Goal: Task Accomplishment & Management: Complete application form

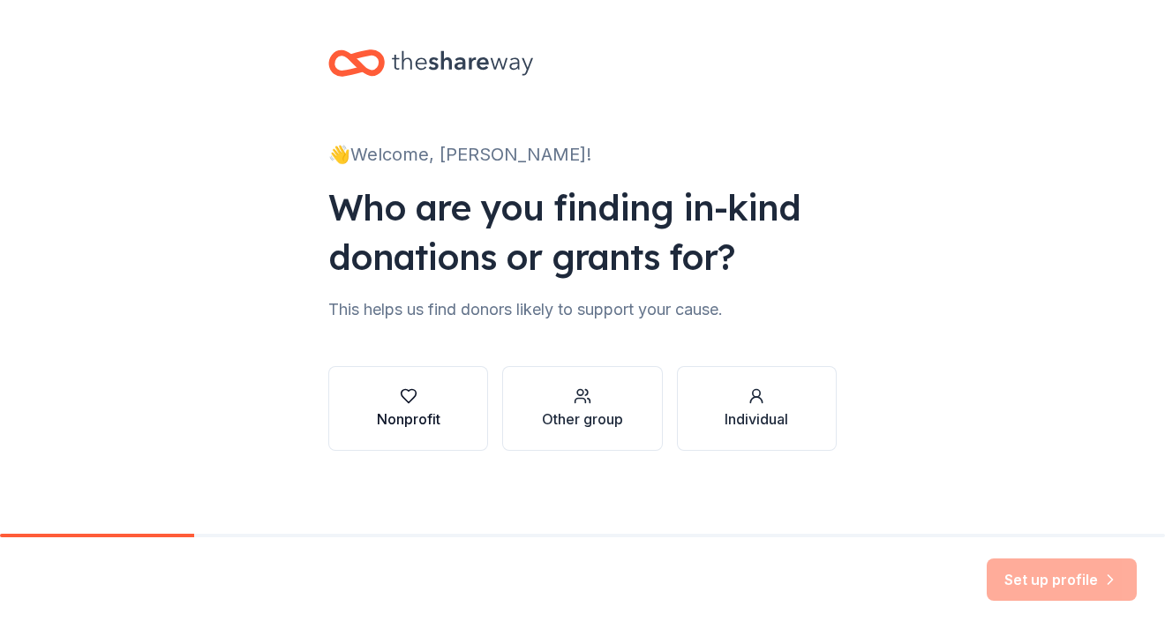
click at [451, 394] on button "Nonprofit" at bounding box center [408, 408] width 160 height 85
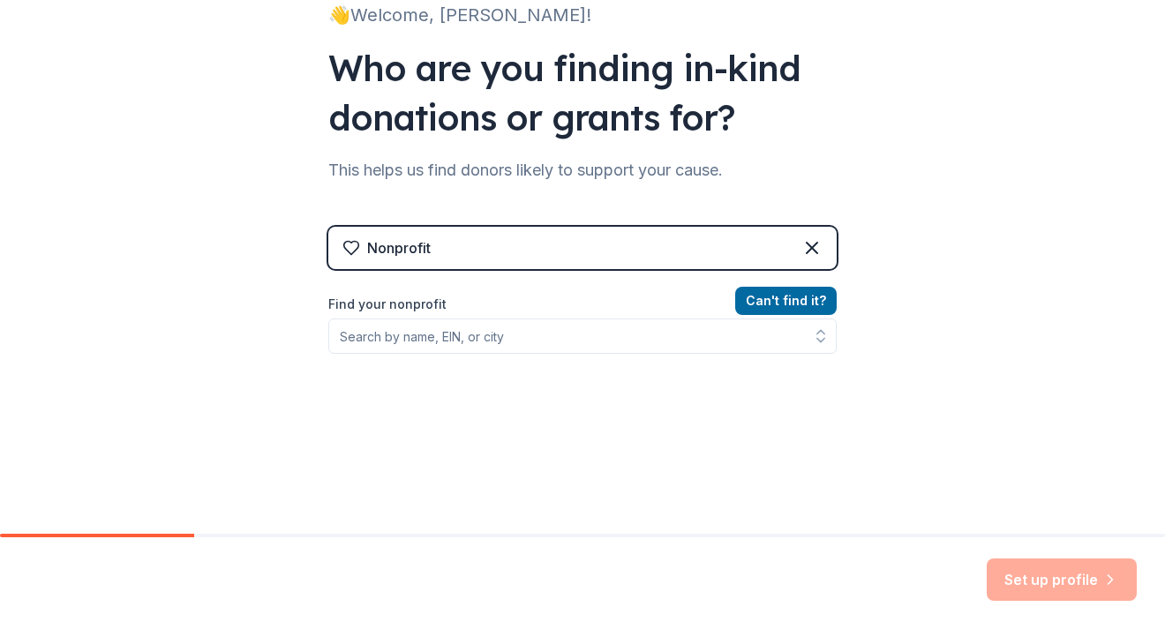
scroll to position [221, 0]
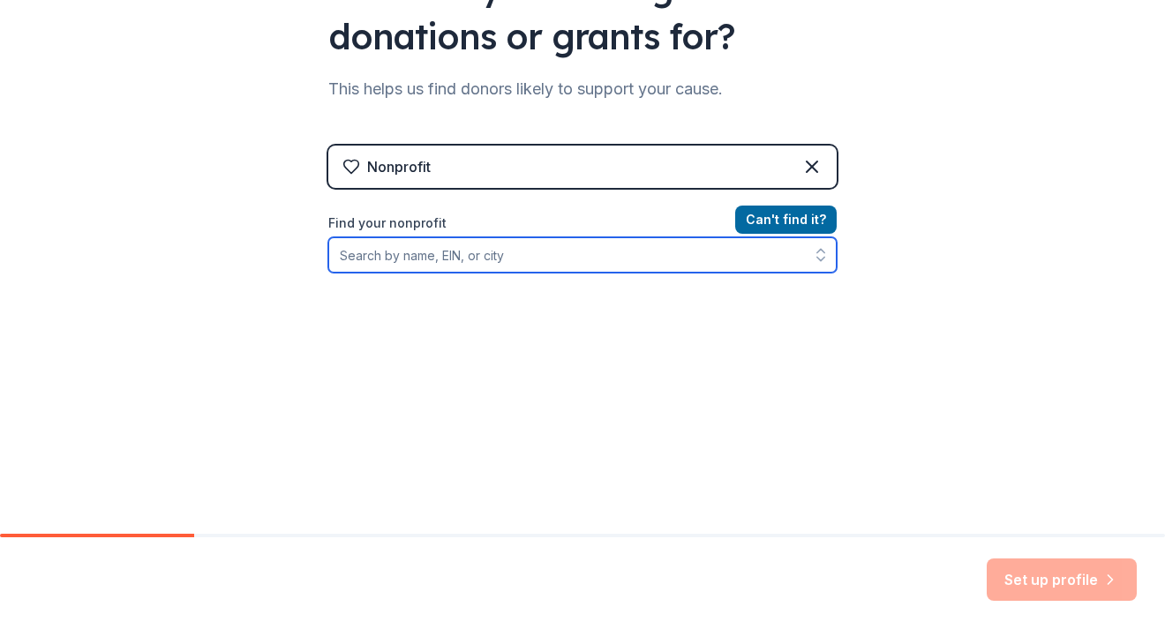
click at [443, 264] on input "Find your nonprofit" at bounding box center [582, 254] width 508 height 35
paste input "Each year, when resources allow, we are able to serve between 50–75 families by…"
drag, startPoint x: 335, startPoint y: 254, endPoint x: 1059, endPoint y: 251, distance: 723.7
click at [1059, 251] on div "👋 Welcome, [PERSON_NAME]! Who are you finding in-kind donations or grants for? …" at bounding box center [582, 156] width 1165 height 755
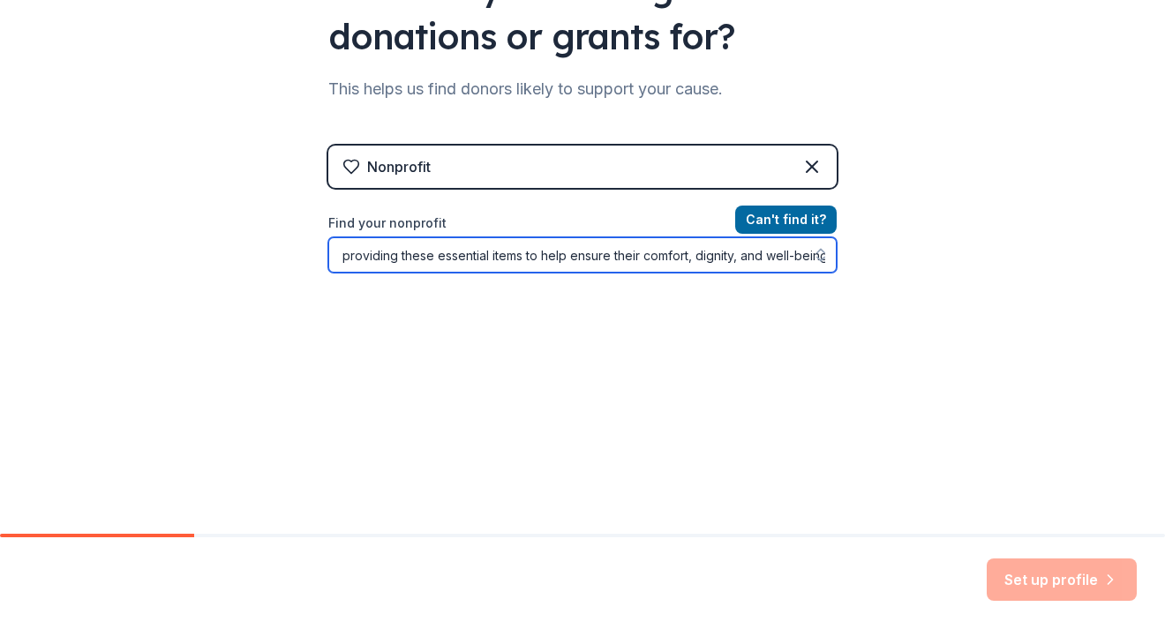
type input "Each year, when resources allow, we are able to serve between 50–75 families by"
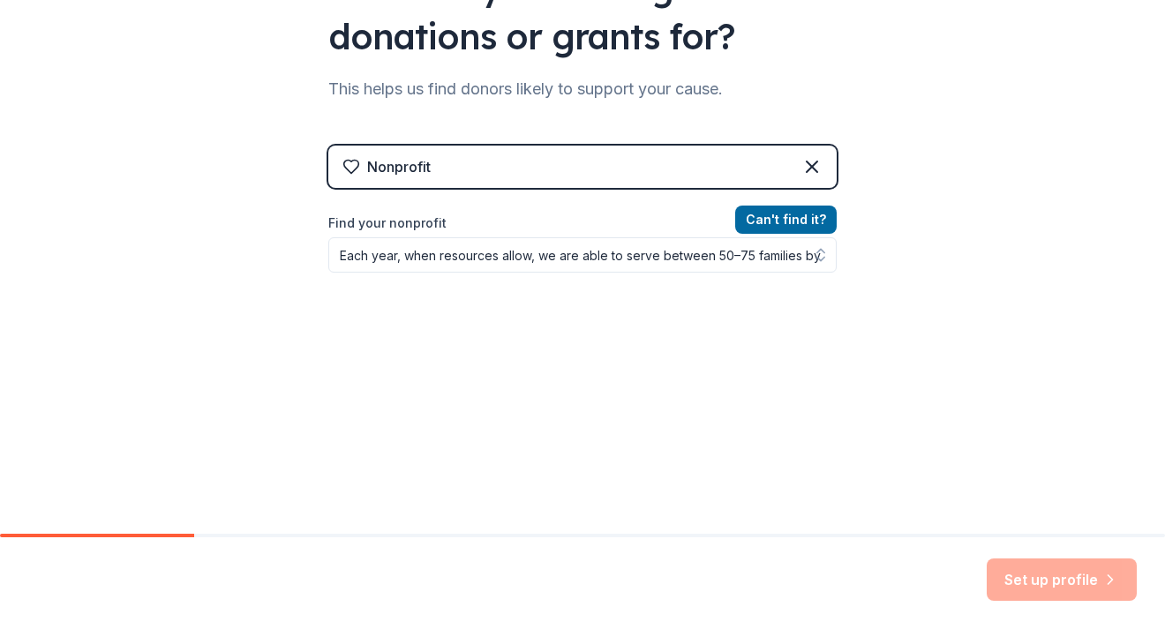
scroll to position [192, 0]
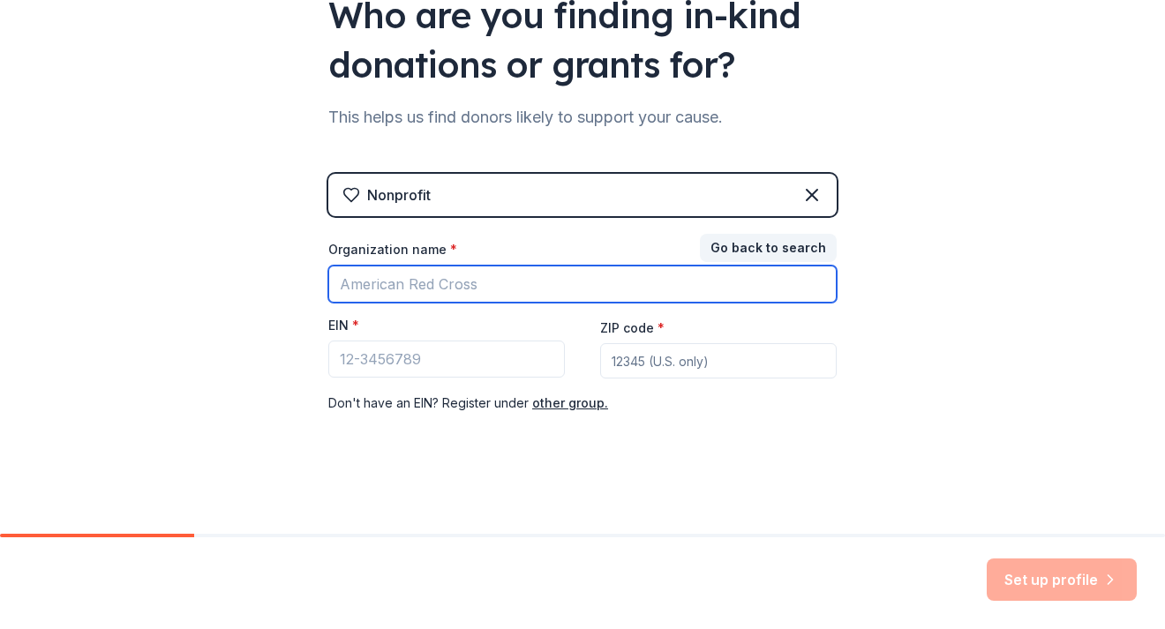
click at [407, 290] on input "Organization name *" at bounding box center [582, 284] width 508 height 37
type input "[PERSON_NAME] Scholar Academy"
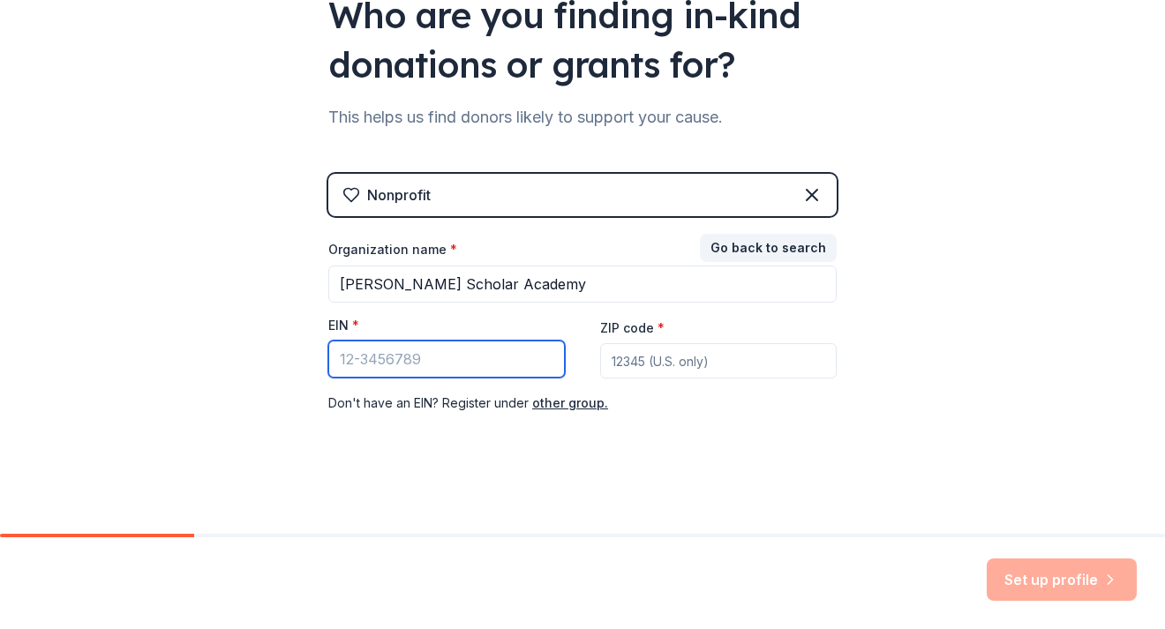
click at [376, 351] on input "EIN *" at bounding box center [446, 359] width 237 height 37
type input "[US_EMPLOYER_IDENTIFICATION_NUMBER]"
click at [653, 362] on input "ZIP code *" at bounding box center [718, 360] width 237 height 35
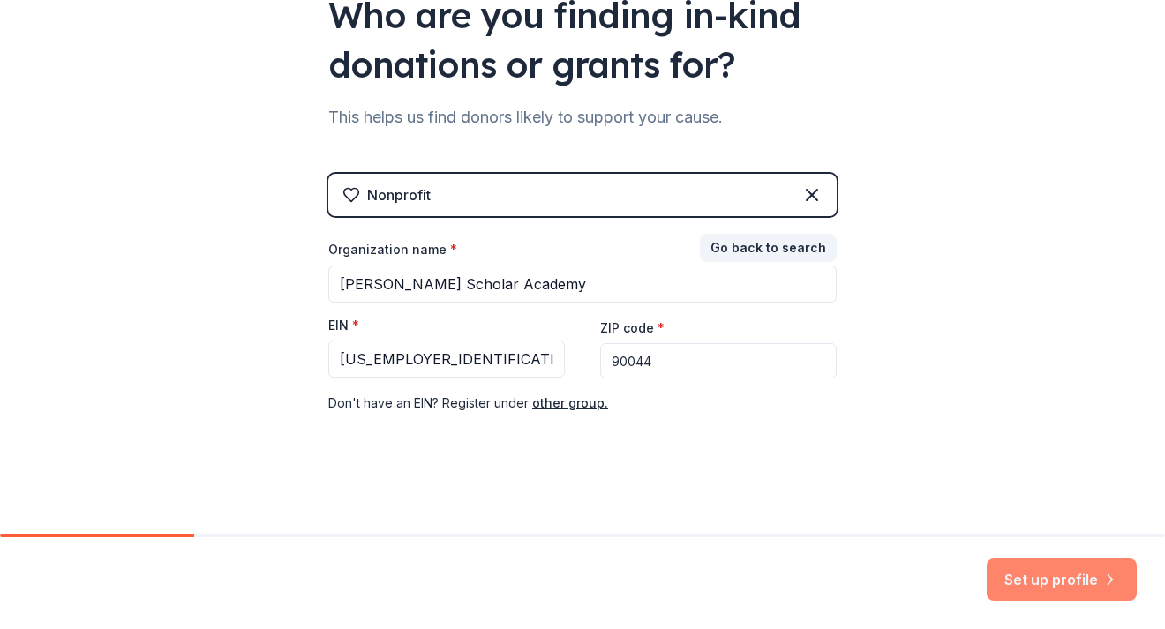
type input "90044"
click at [1040, 587] on button "Set up profile" at bounding box center [1062, 580] width 150 height 42
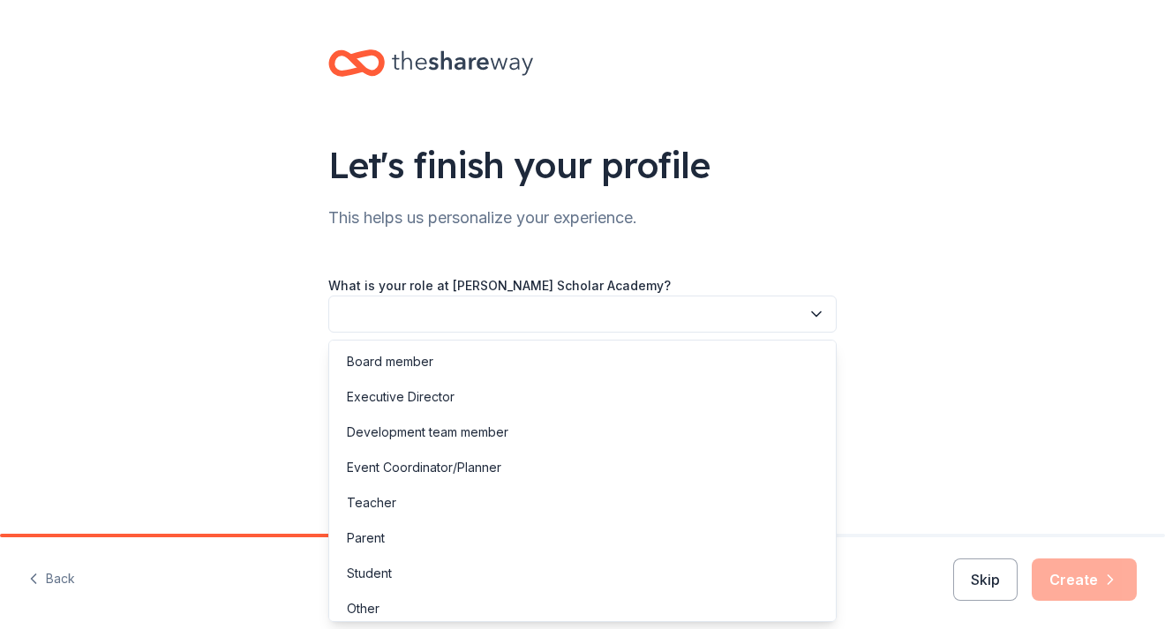
click at [783, 312] on button "button" at bounding box center [582, 314] width 508 height 37
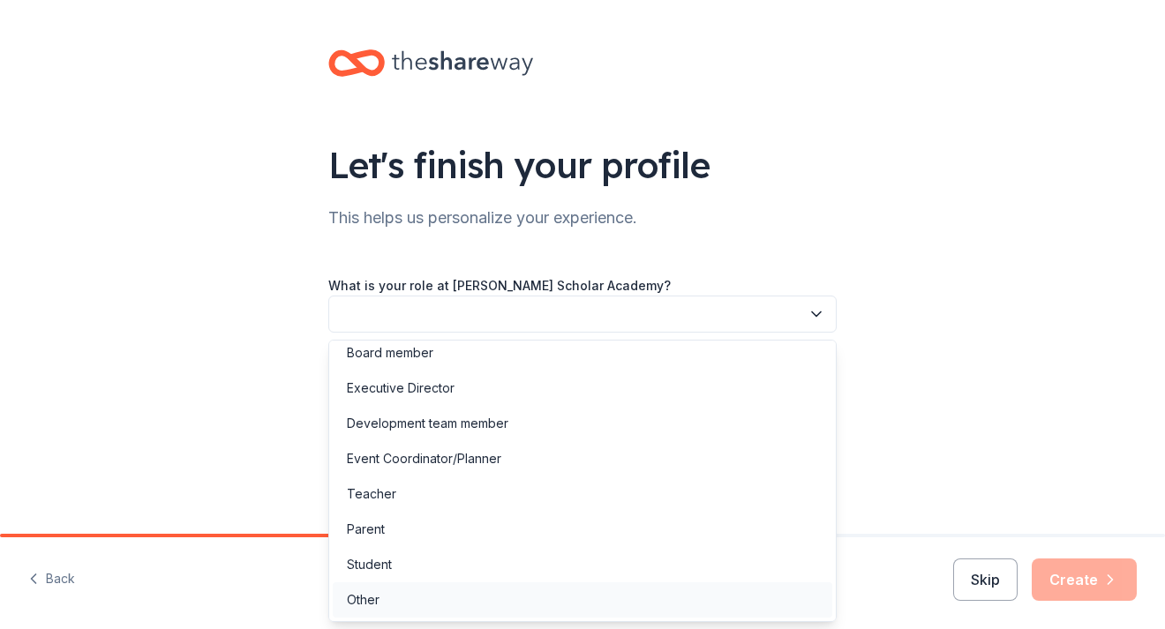
click at [660, 606] on div "Other" at bounding box center [582, 599] width 499 height 35
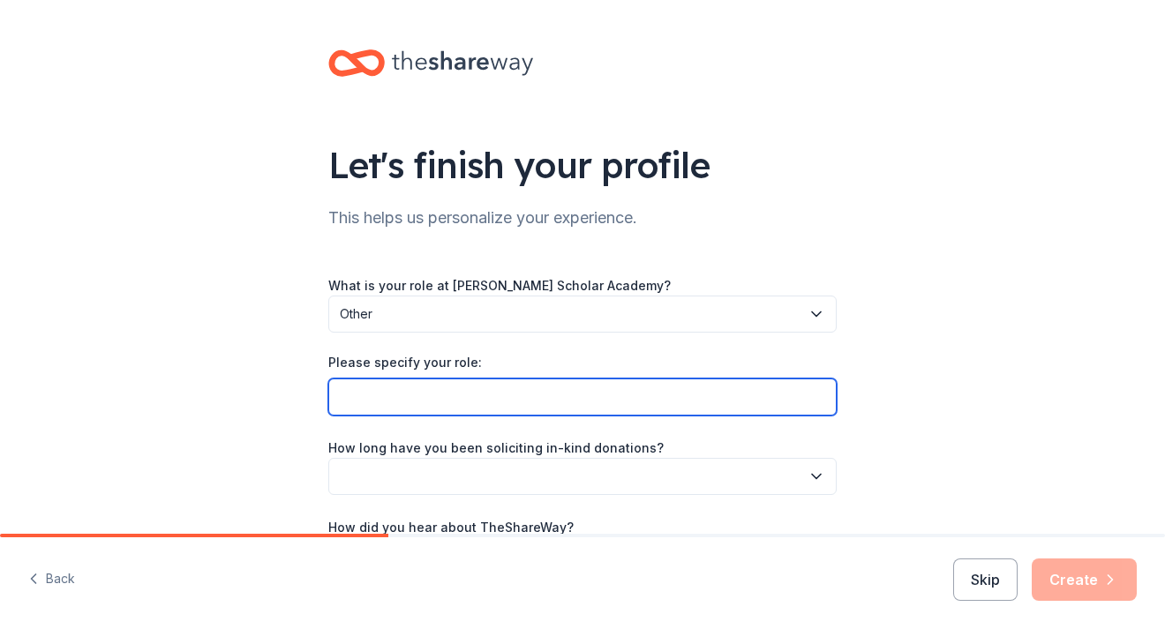
click at [520, 396] on input "Please specify your role:" at bounding box center [582, 397] width 508 height 37
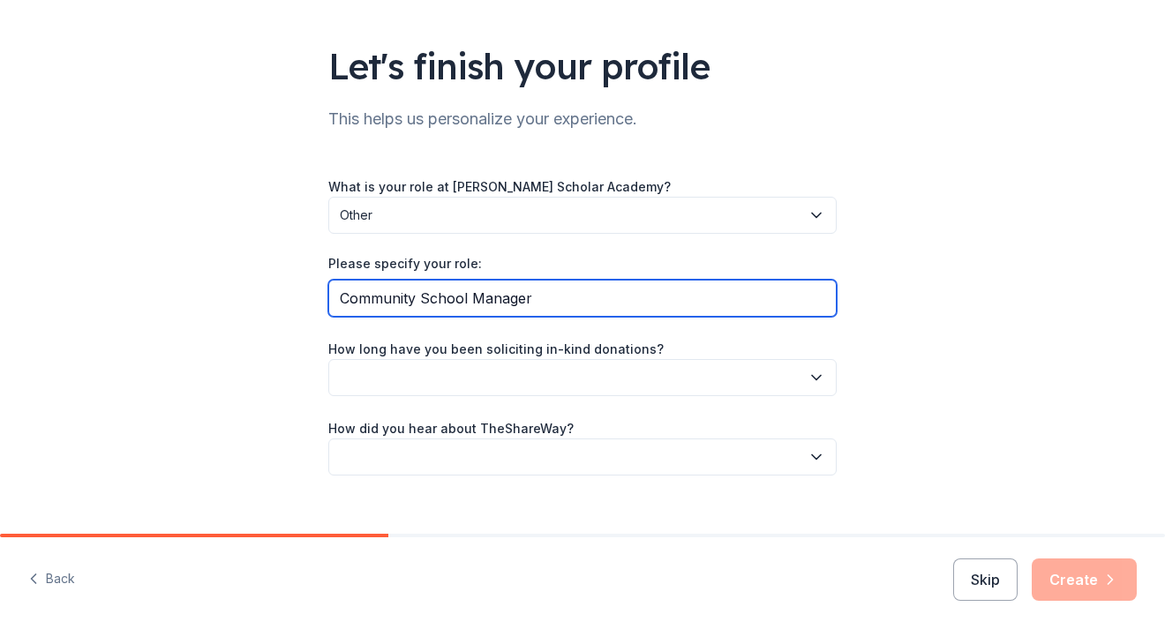
scroll to position [100, 0]
type input "Community School Manager"
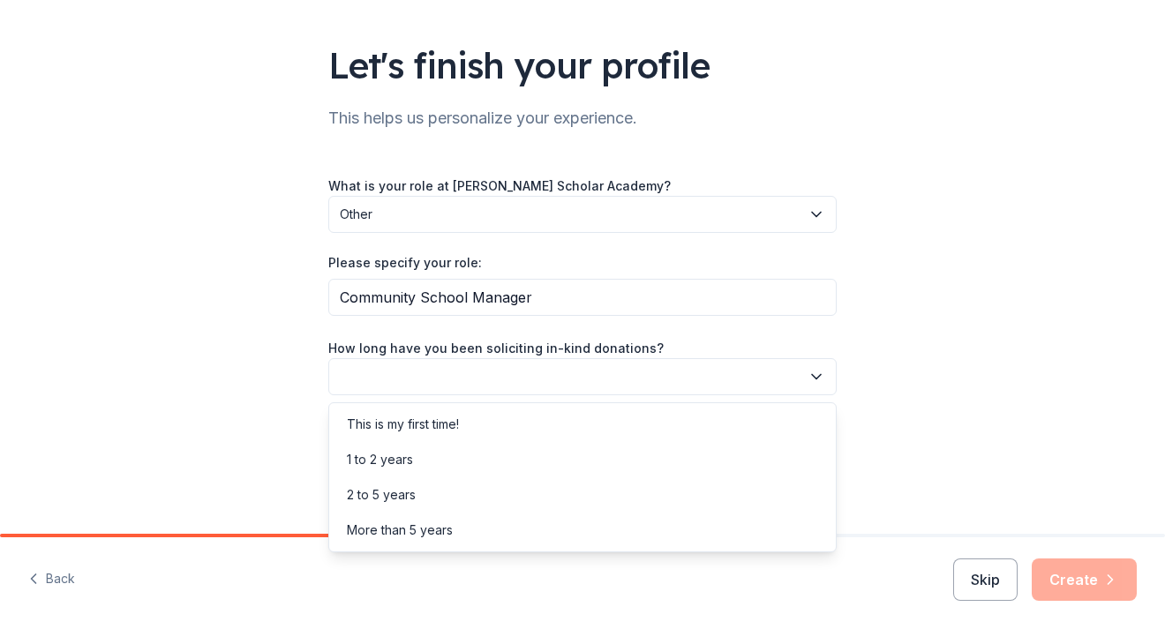
click at [639, 376] on button "button" at bounding box center [582, 376] width 508 height 37
click at [597, 416] on div "This is my first time!" at bounding box center [582, 424] width 499 height 35
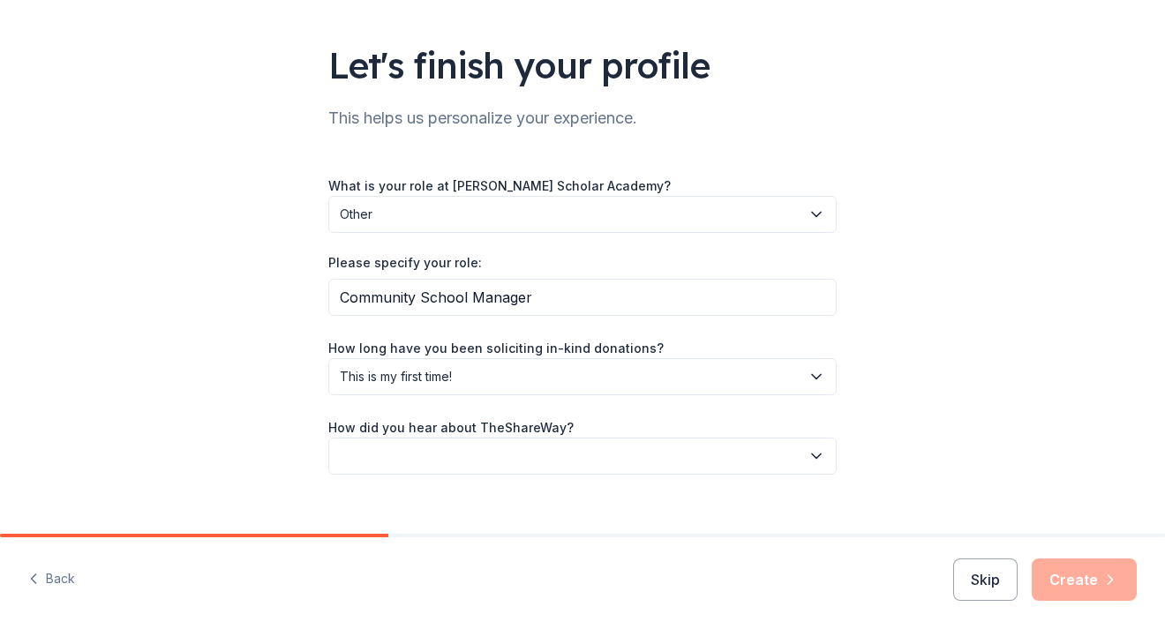
click at [617, 447] on button "button" at bounding box center [582, 456] width 508 height 37
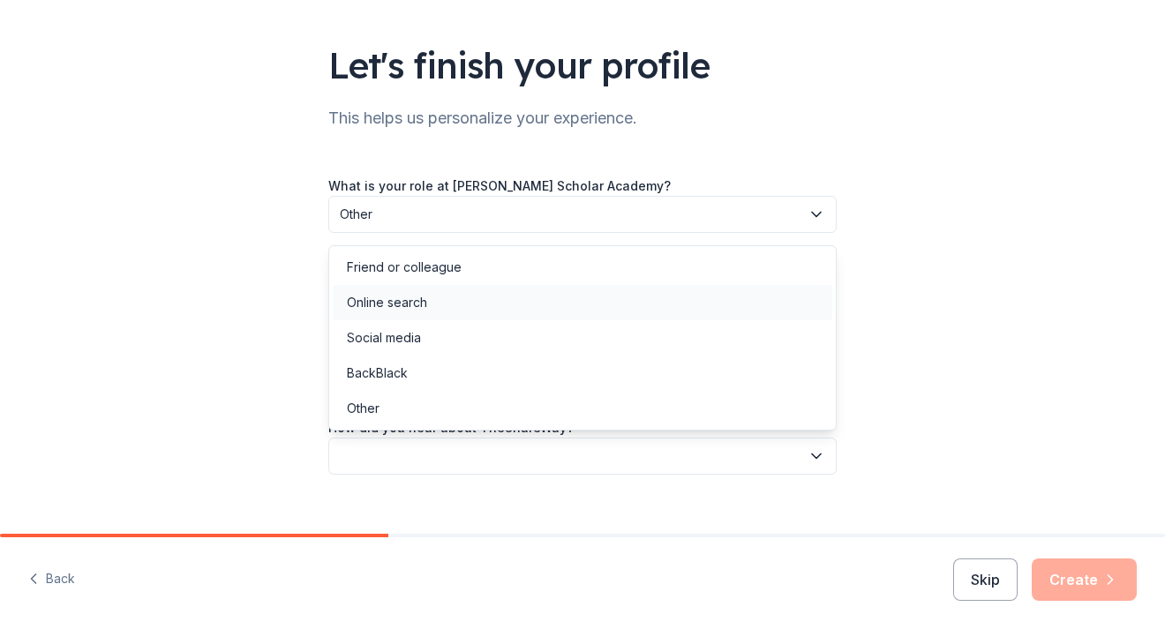
click at [548, 308] on div "Online search" at bounding box center [582, 302] width 499 height 35
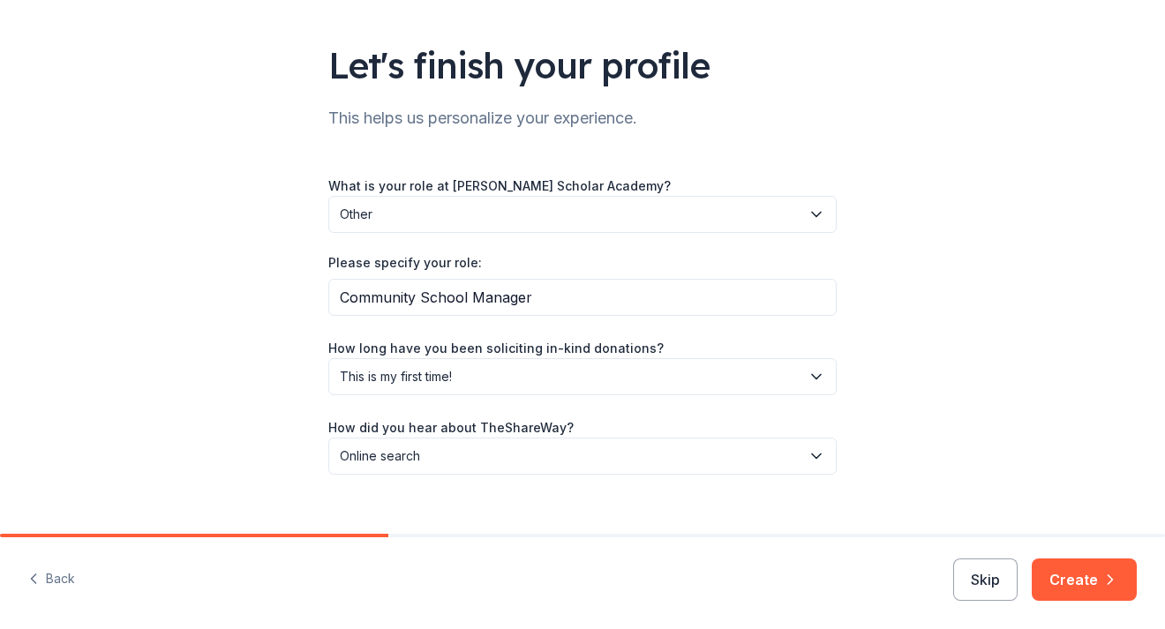
scroll to position [124, 0]
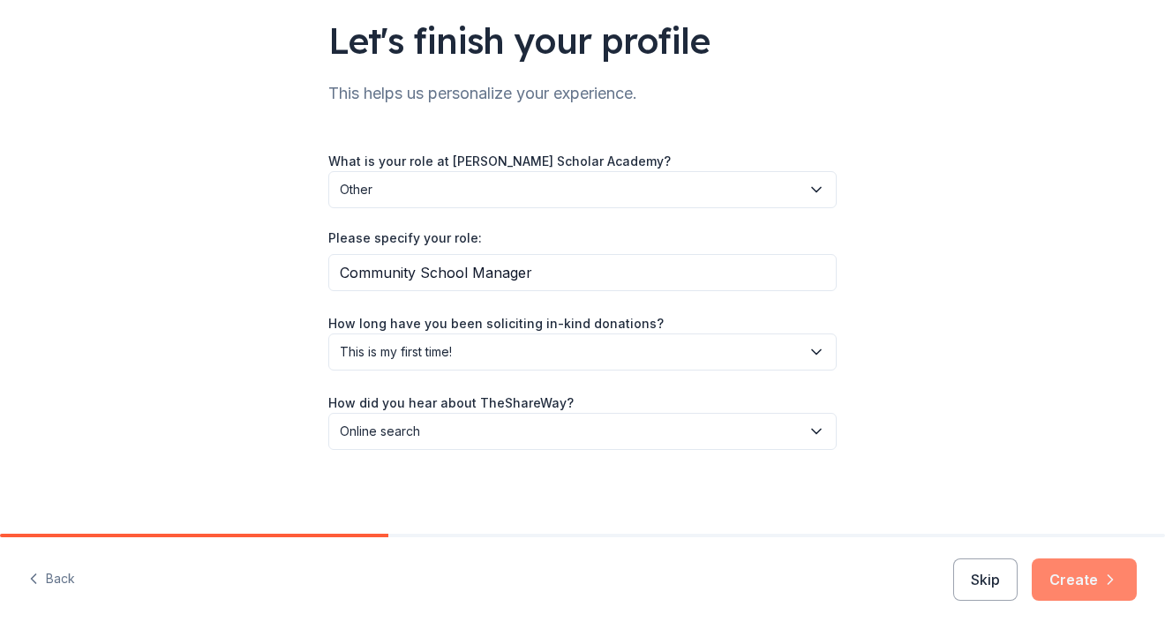
click at [1093, 586] on button "Create" at bounding box center [1084, 580] width 105 height 42
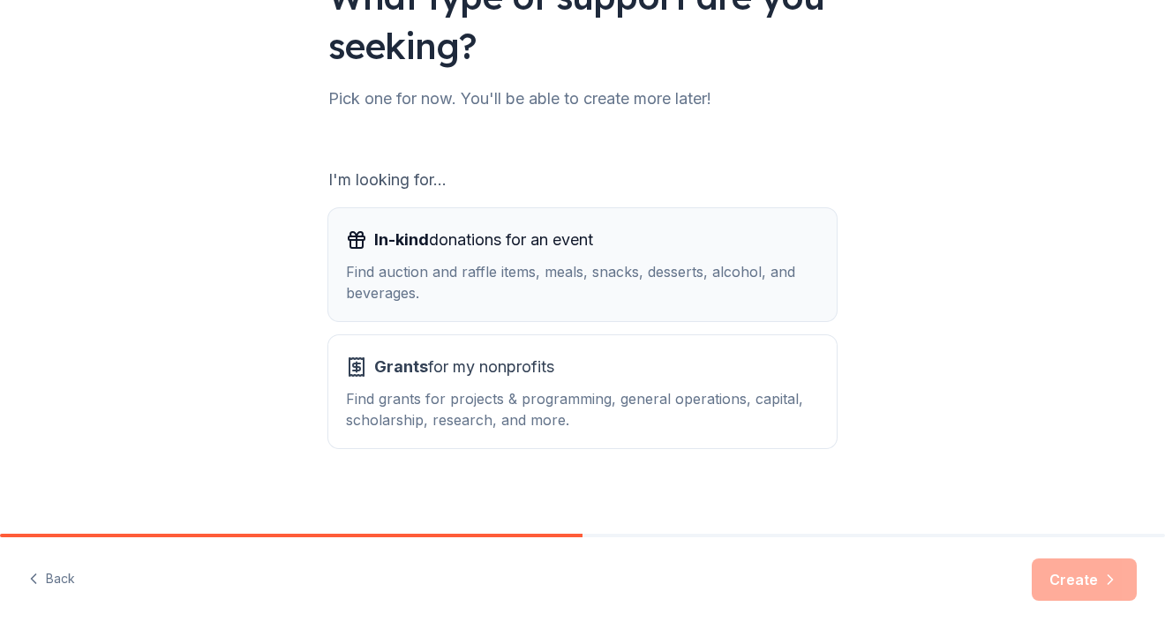
scroll to position [178, 0]
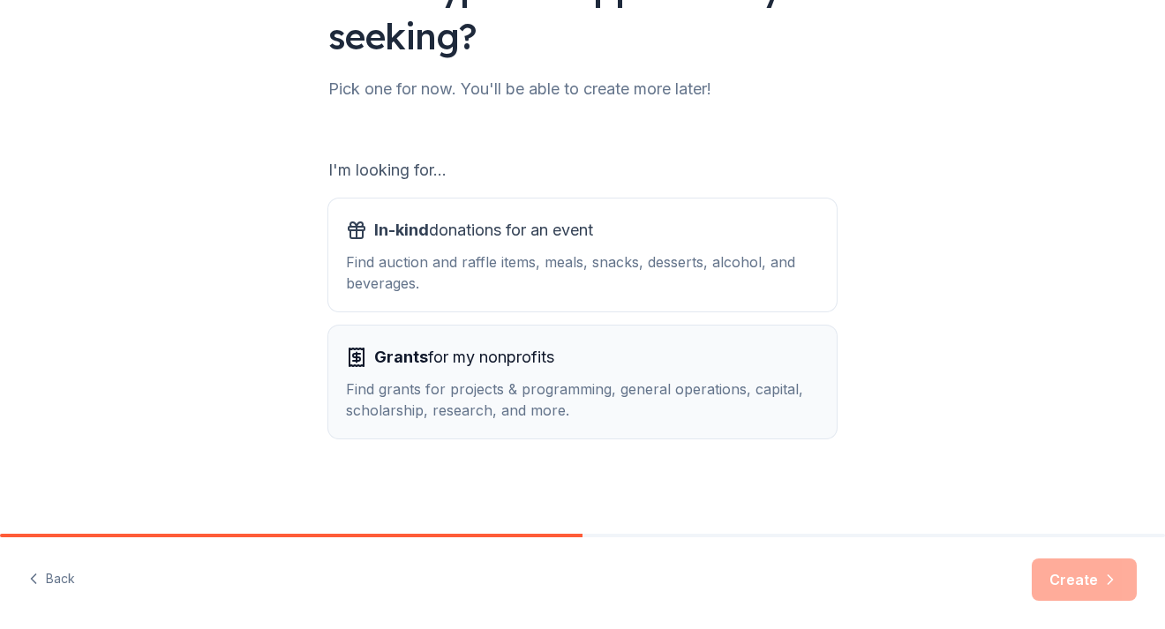
click at [662, 358] on div "Grants for my nonprofits" at bounding box center [582, 357] width 473 height 28
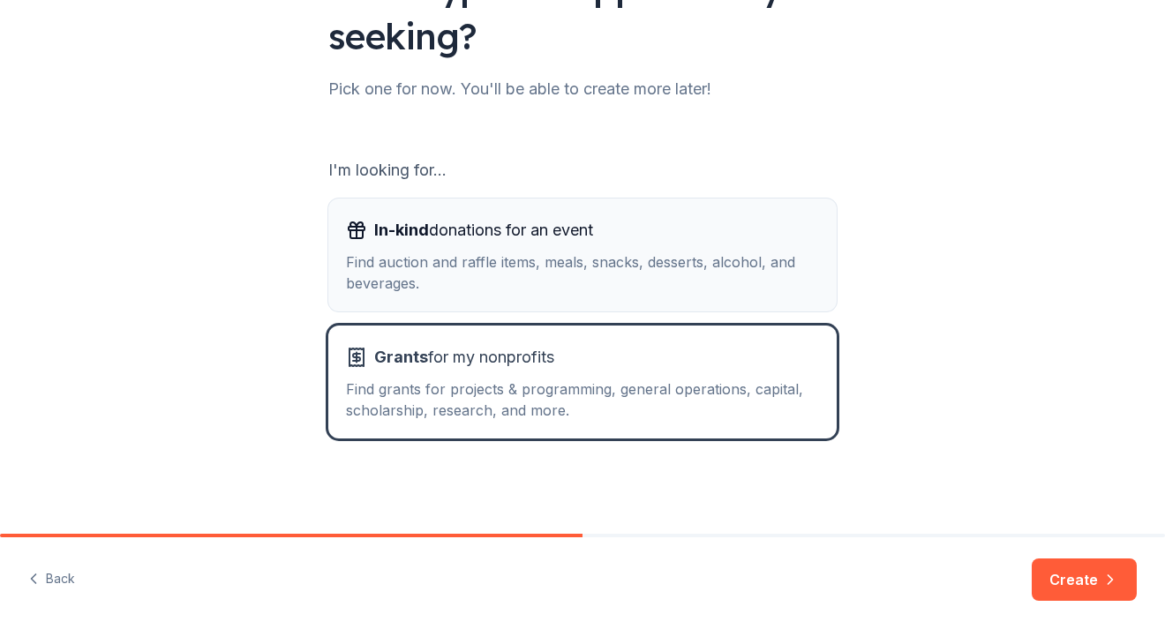
click at [628, 261] on div "Find auction and raffle items, meals, snacks, desserts, alcohol, and beverages." at bounding box center [582, 273] width 473 height 42
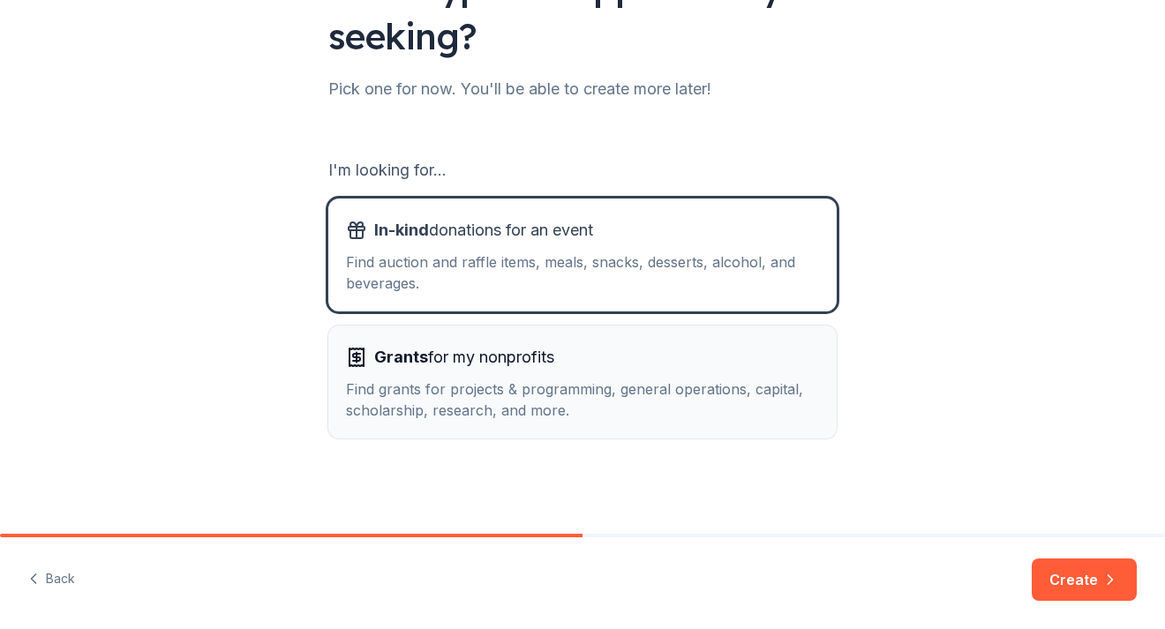
click at [653, 360] on div "Grants for my nonprofits" at bounding box center [582, 357] width 473 height 28
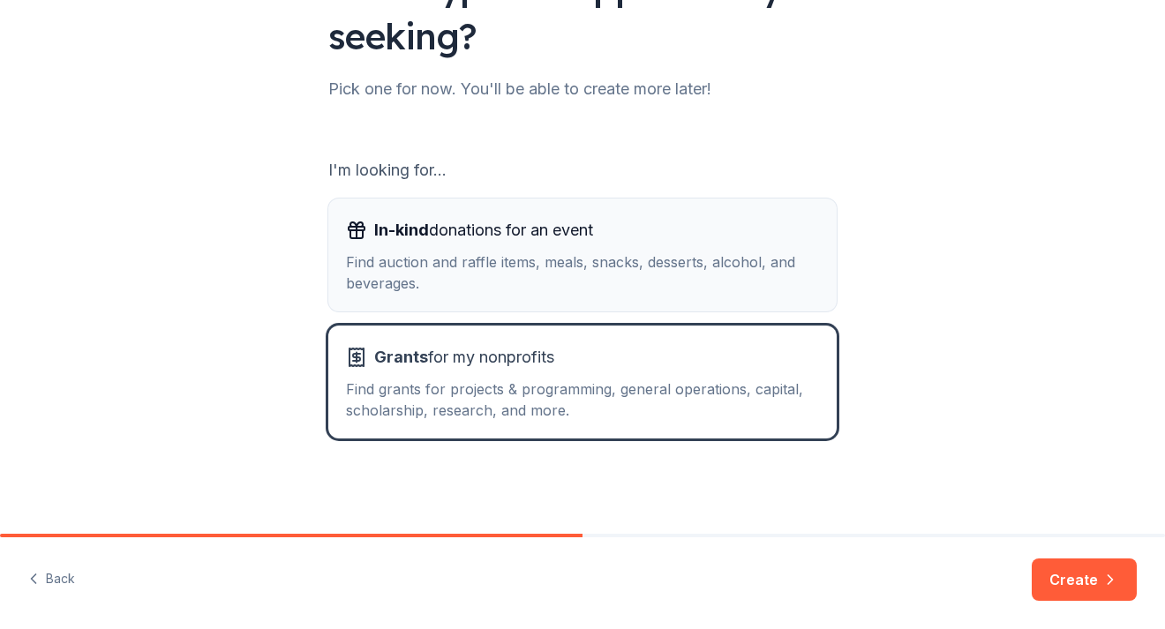
click at [730, 281] on div "Find auction and raffle items, meals, snacks, desserts, alcohol, and beverages." at bounding box center [582, 273] width 473 height 42
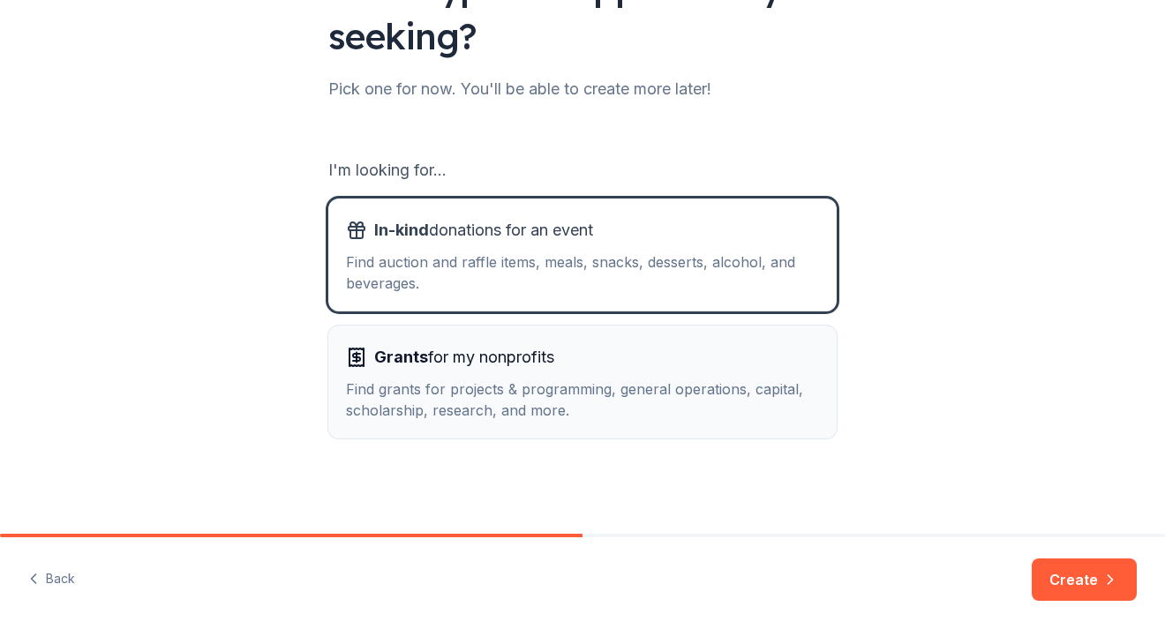
click at [792, 342] on button "Grants for my nonprofits Find grants for projects & programming, general operat…" at bounding box center [582, 382] width 508 height 113
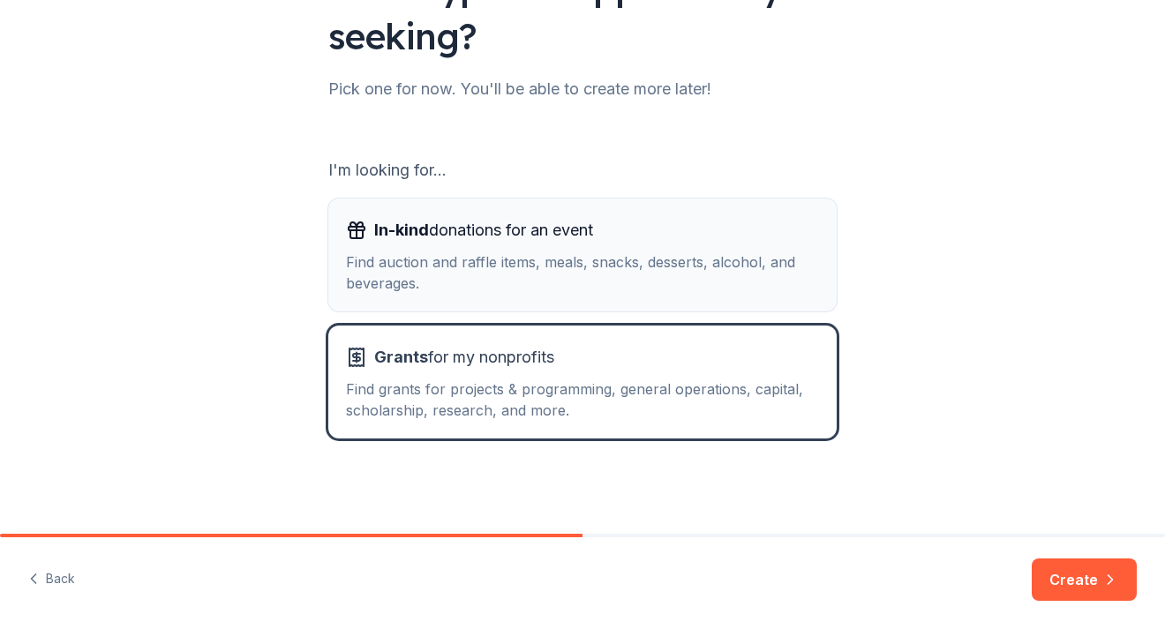
click at [766, 255] on div "Find auction and raffle items, meals, snacks, desserts, alcohol, and beverages." at bounding box center [582, 273] width 473 height 42
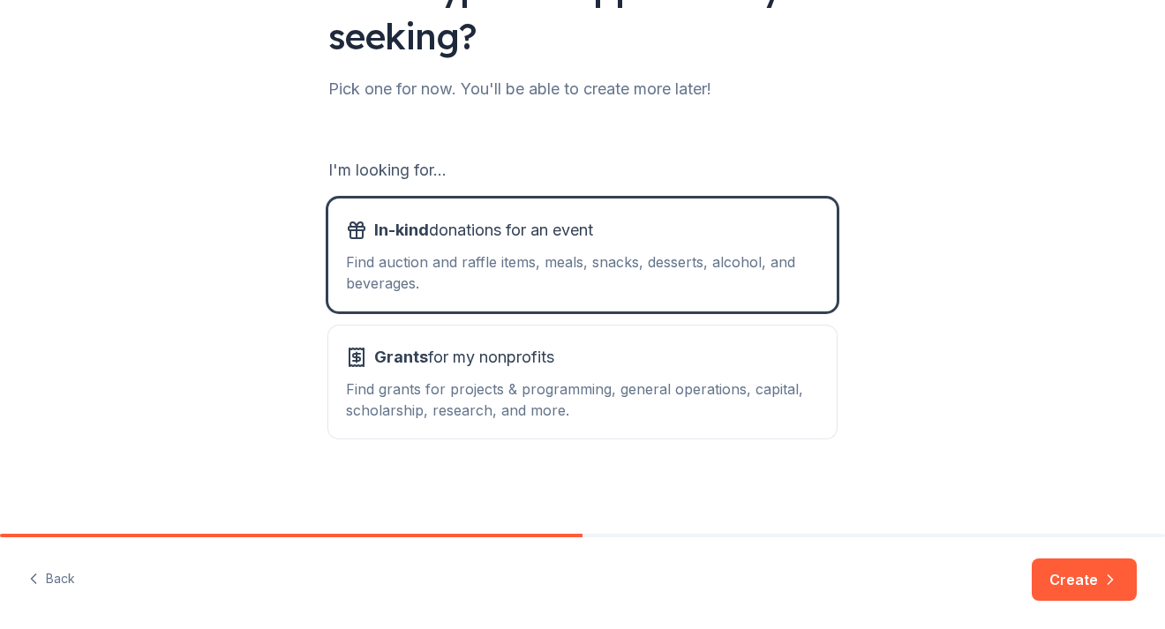
click at [917, 327] on div "What type of support are you seeking? Pick one for now. You'll be able to creat…" at bounding box center [582, 178] width 1165 height 712
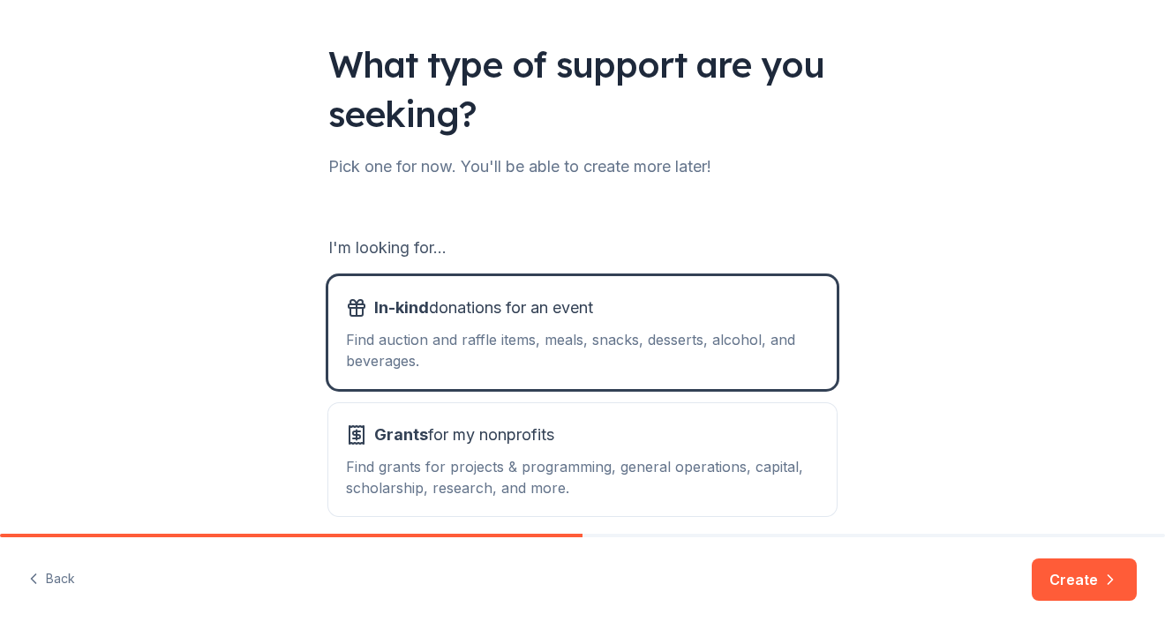
scroll to position [102, 0]
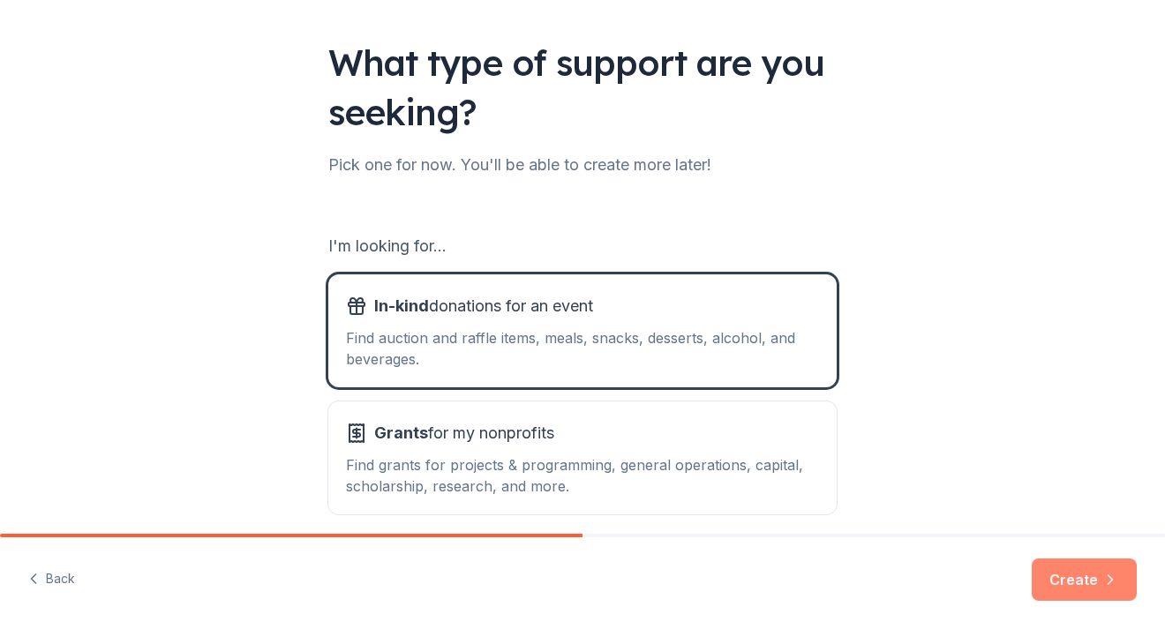
click at [1059, 580] on button "Create" at bounding box center [1084, 580] width 105 height 42
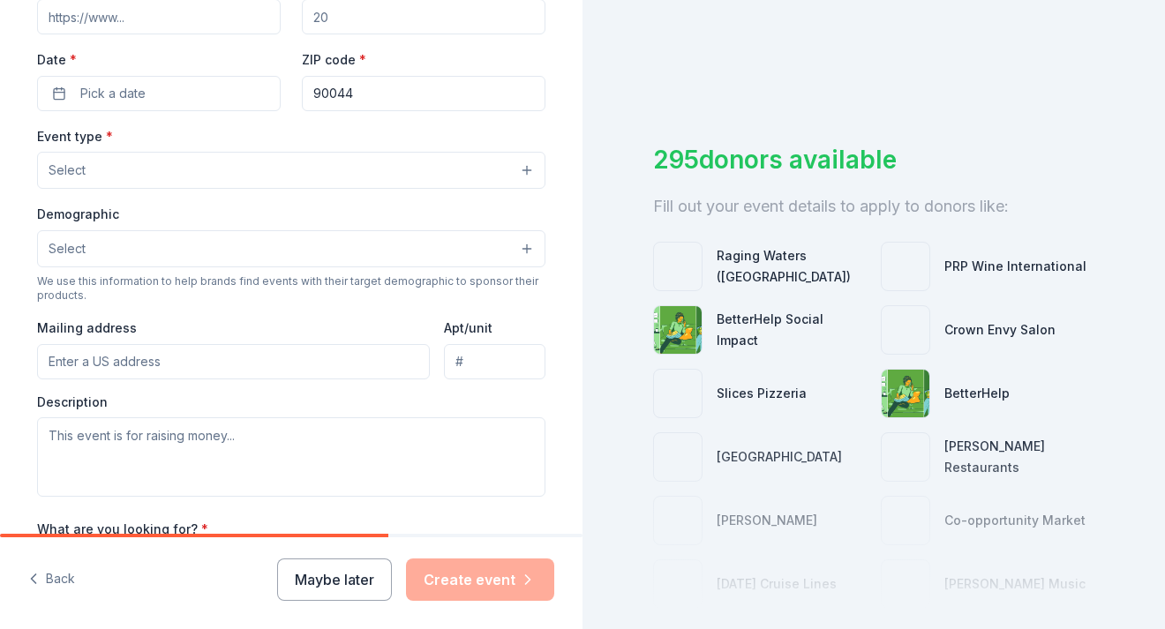
scroll to position [413, 0]
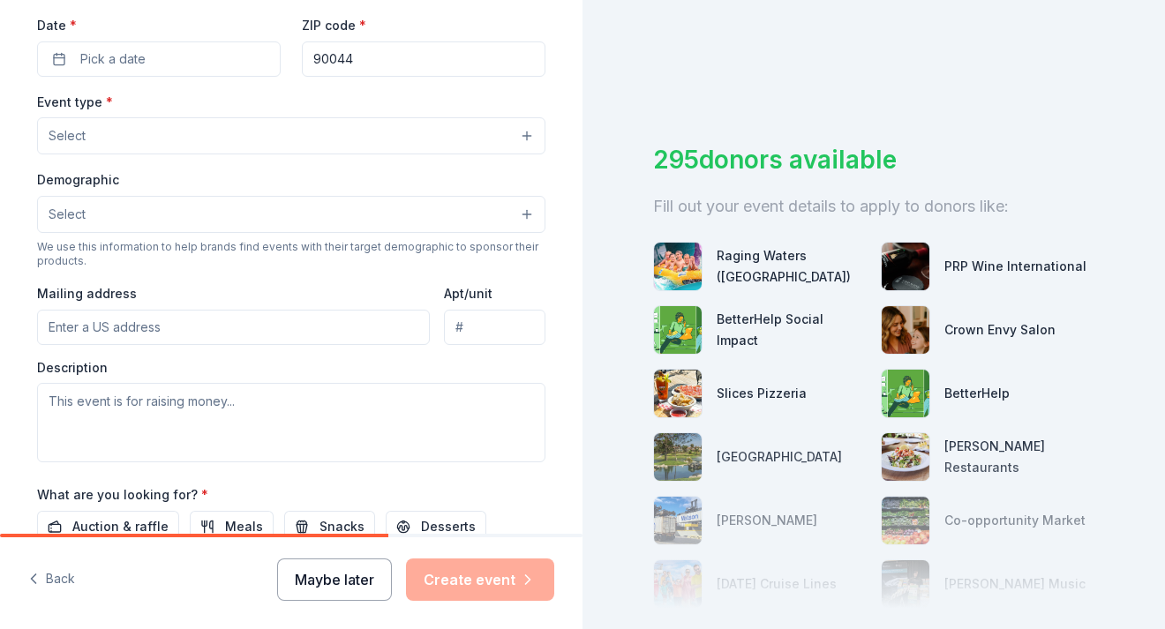
click at [337, 577] on button "Maybe later" at bounding box center [334, 580] width 115 height 42
click at [328, 577] on button "Maybe later" at bounding box center [334, 580] width 115 height 42
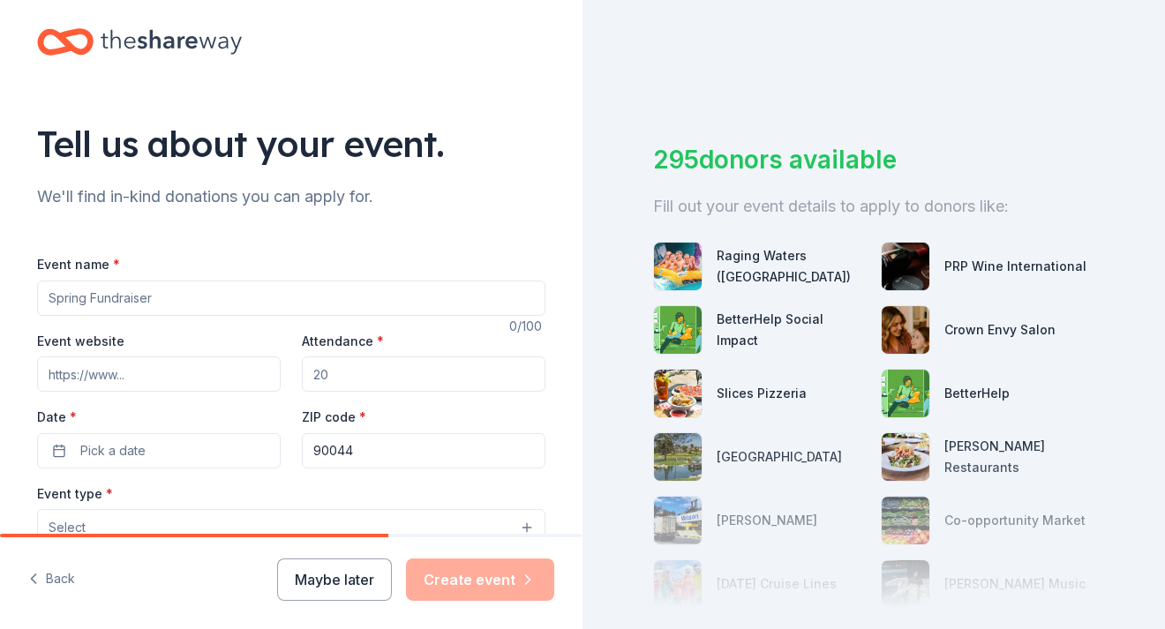
scroll to position [0, 0]
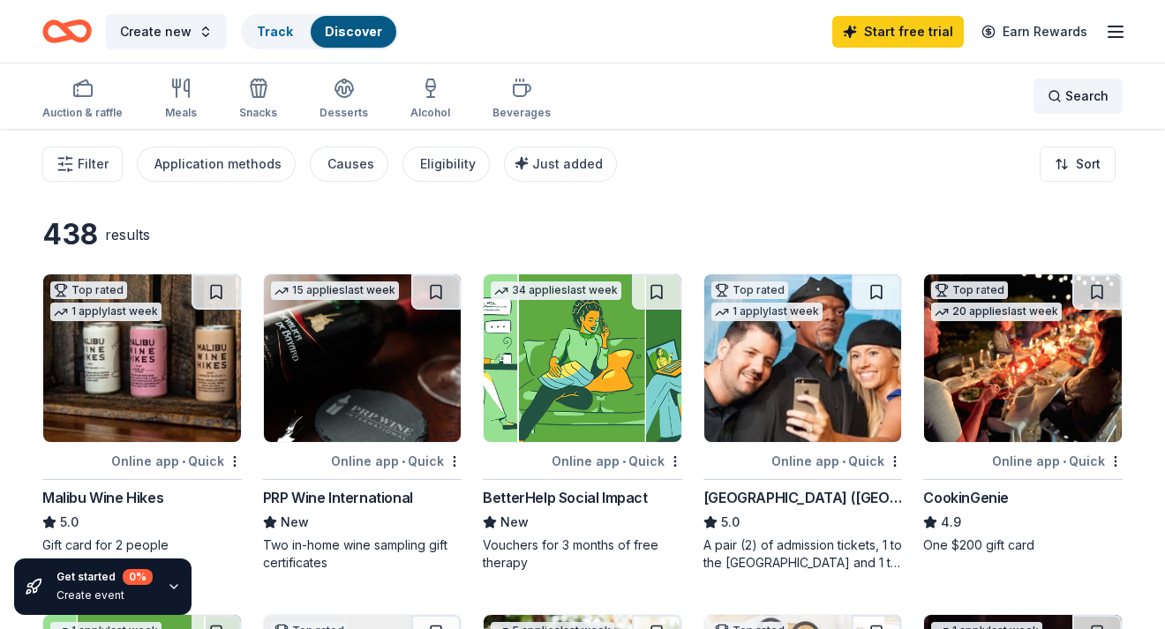
click at [1085, 91] on span "Search" at bounding box center [1086, 96] width 43 height 21
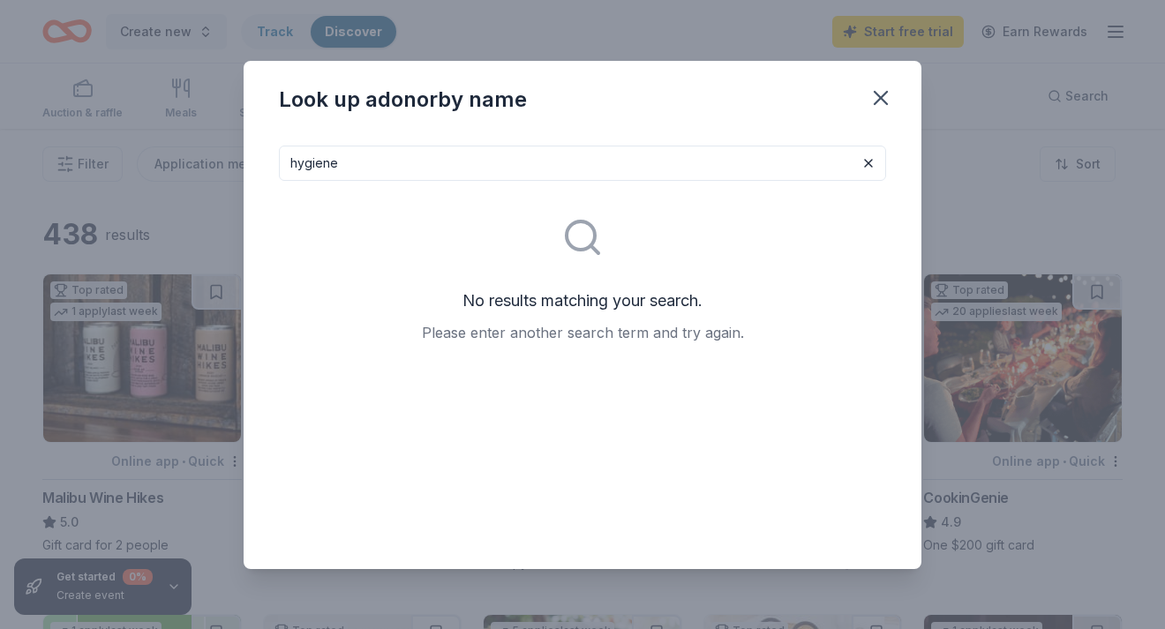
type input "hygiene"
click at [874, 98] on icon "button" at bounding box center [880, 98] width 25 height 25
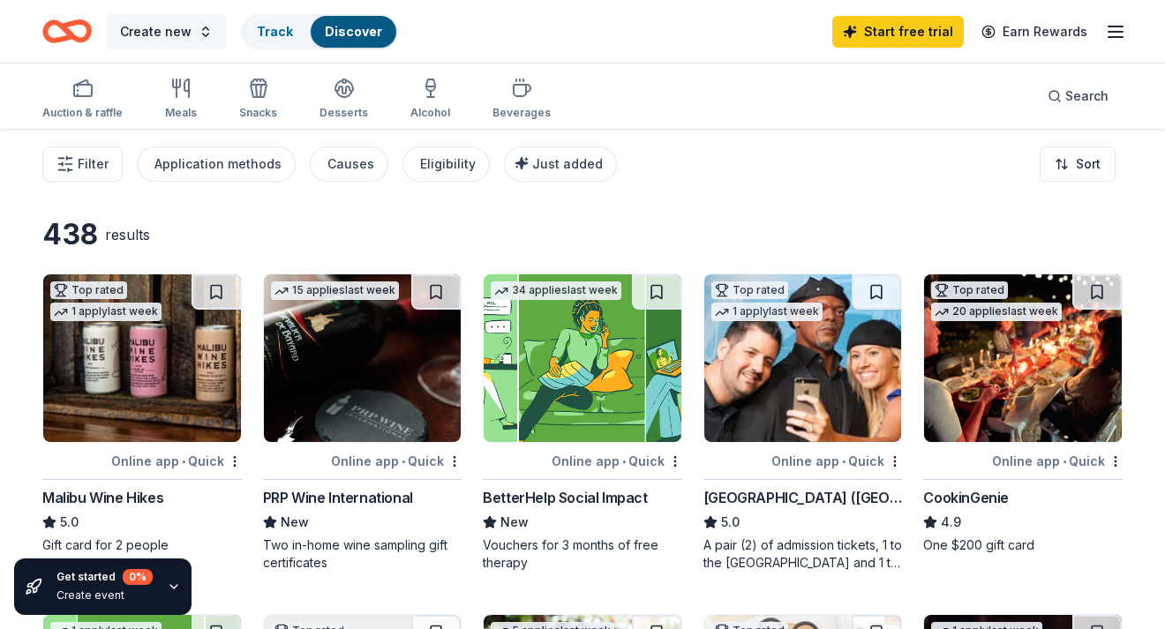
click at [195, 28] on button "Create new" at bounding box center [166, 31] width 121 height 35
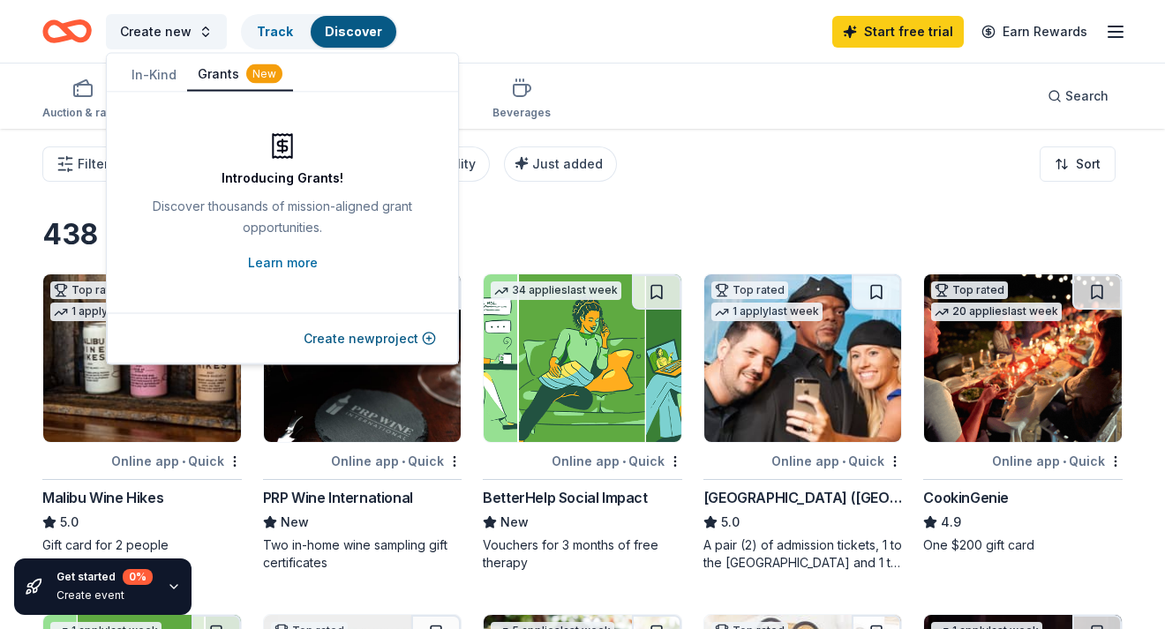
click at [469, 22] on div "Create new Track Discover Start free trial Earn Rewards" at bounding box center [582, 31] width 1080 height 41
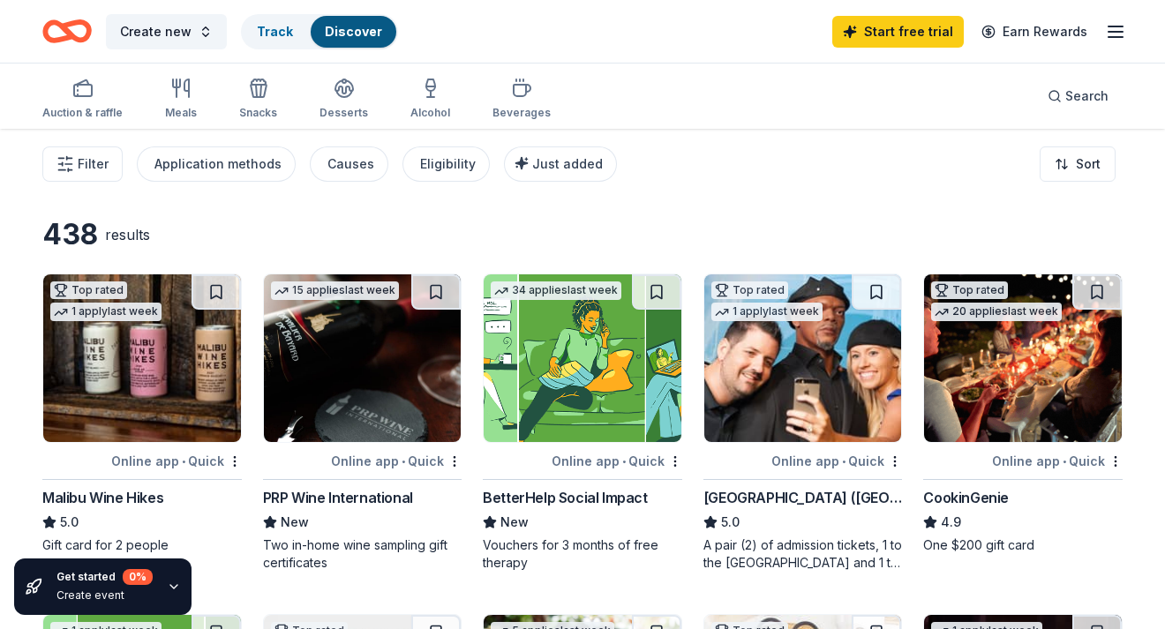
click at [1118, 30] on icon "button" at bounding box center [1115, 31] width 21 height 21
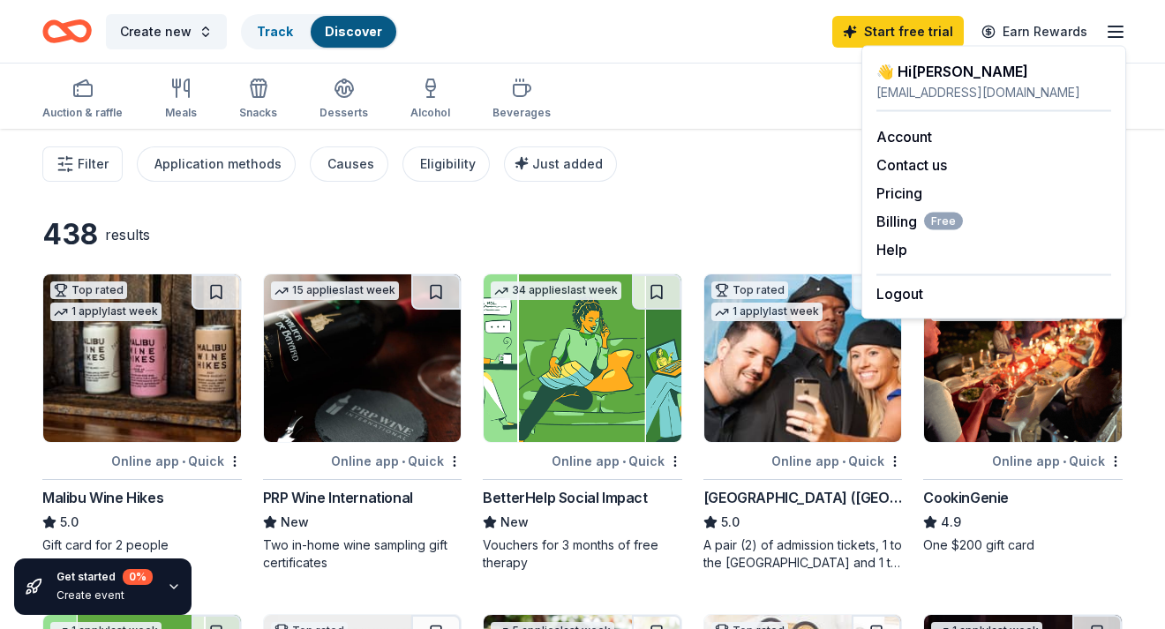
click at [784, 71] on div "Auction & raffle Meals Snacks Desserts Alcohol Beverages Search" at bounding box center [582, 96] width 1080 height 65
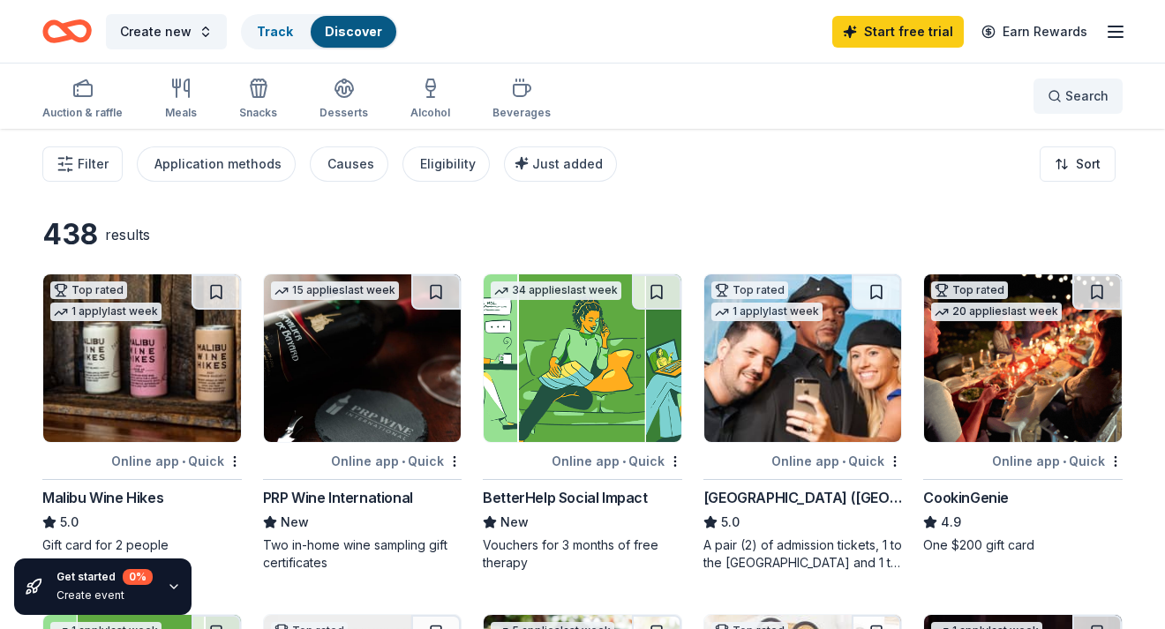
click at [1100, 108] on button "Search" at bounding box center [1077, 96] width 89 height 35
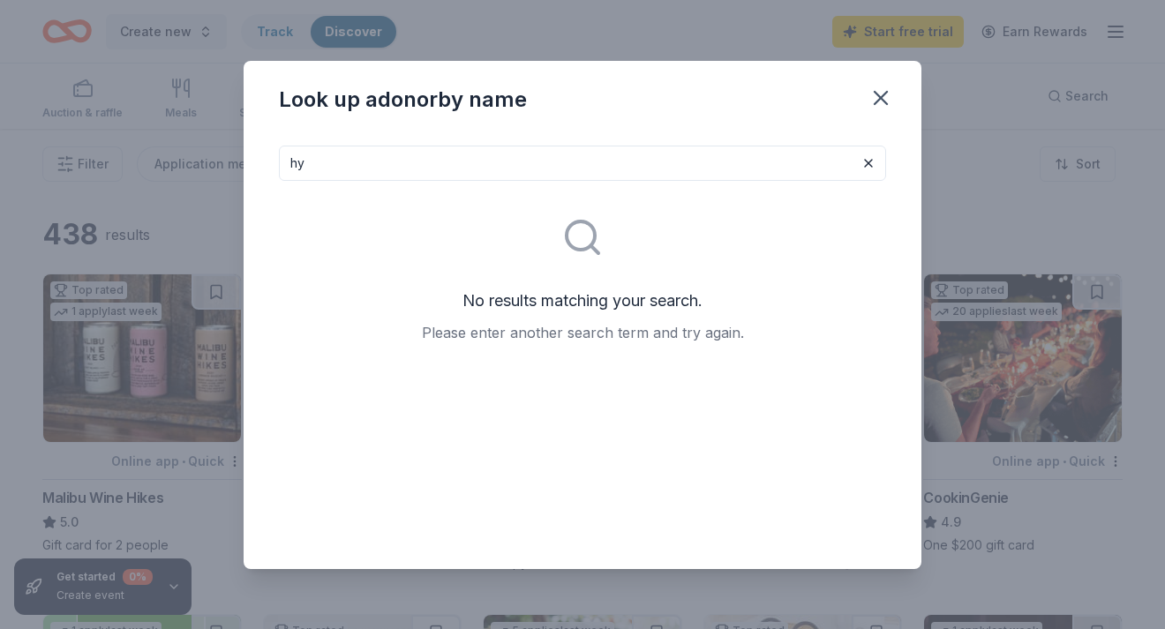
type input "h"
